Goal: Information Seeking & Learning: Learn about a topic

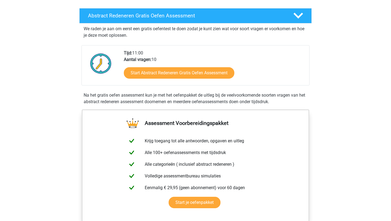
scroll to position [92, 0]
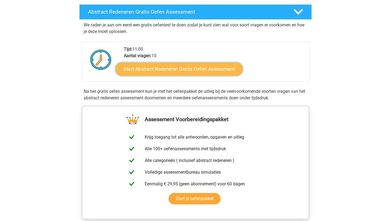
click at [165, 69] on link "Start Abstract Redeneren Gratis Oefen Assessment" at bounding box center [179, 68] width 127 height 13
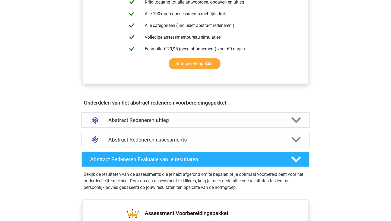
scroll to position [230, 0]
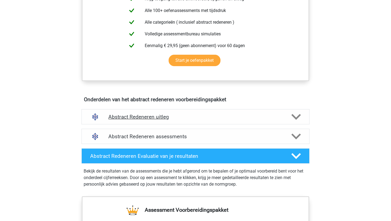
click at [144, 121] on div "Abstract Redeneren uitleg" at bounding box center [196, 116] width 228 height 15
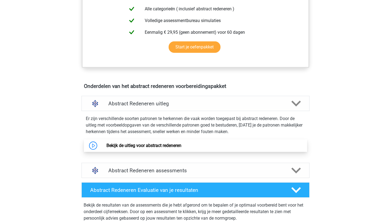
scroll to position [246, 0]
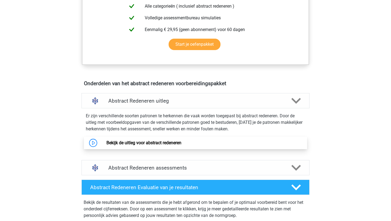
click at [134, 144] on link "Bekijk de uitleg voor abstract redeneren" at bounding box center [144, 142] width 75 height 5
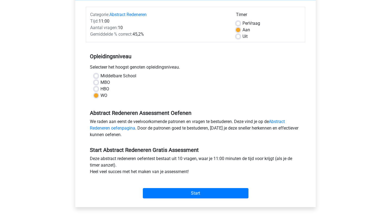
scroll to position [64, 0]
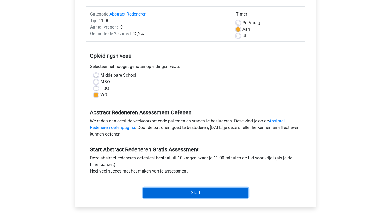
click at [152, 195] on input "Start" at bounding box center [196, 192] width 106 height 10
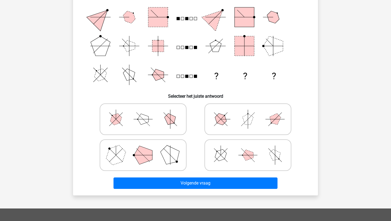
scroll to position [146, 0]
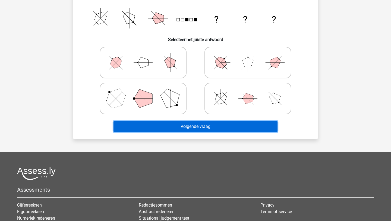
click at [152, 127] on button "Volgende vraag" at bounding box center [196, 126] width 164 height 11
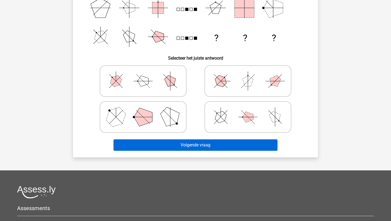
scroll to position [106, 0]
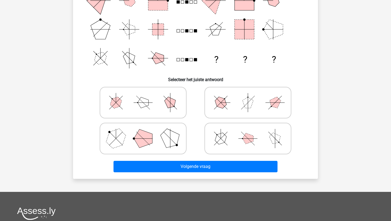
click at [151, 130] on icon at bounding box center [143, 138] width 82 height 27
click at [147, 130] on input "radio" at bounding box center [145, 130] width 4 height 4
radio input "true"
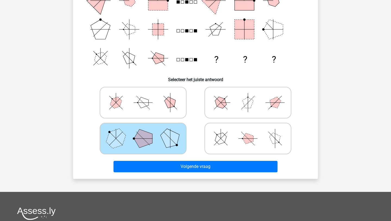
click at [154, 172] on div "Volgende vraag" at bounding box center [196, 168] width 210 height 14
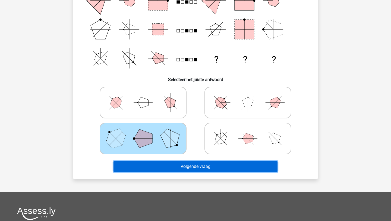
click at [158, 166] on button "Volgende vraag" at bounding box center [196, 166] width 164 height 11
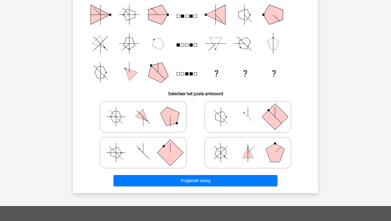
scroll to position [0, 0]
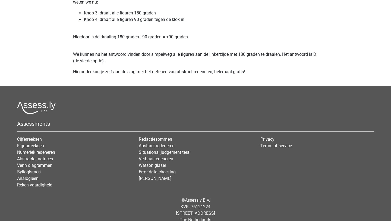
scroll to position [1036, 0]
